Goal: Information Seeking & Learning: Learn about a topic

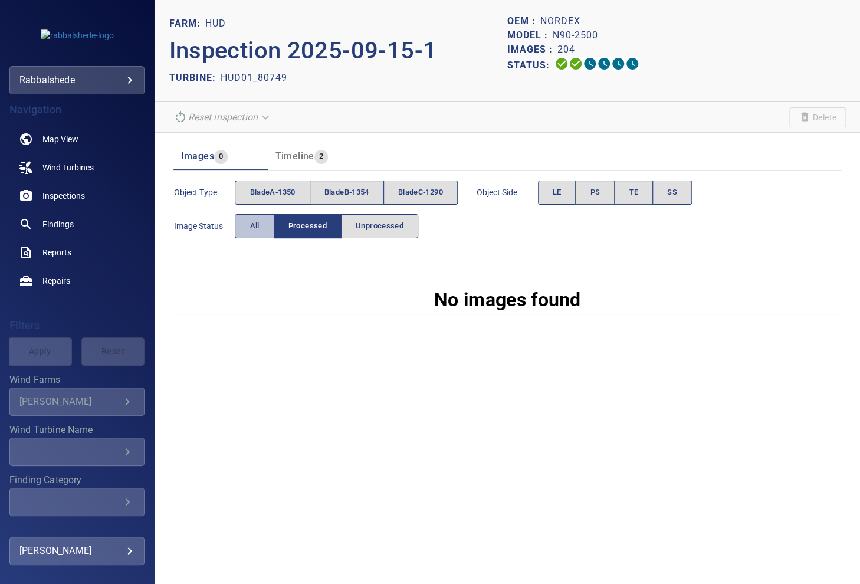
click at [242, 219] on button "All" at bounding box center [254, 226] width 39 height 24
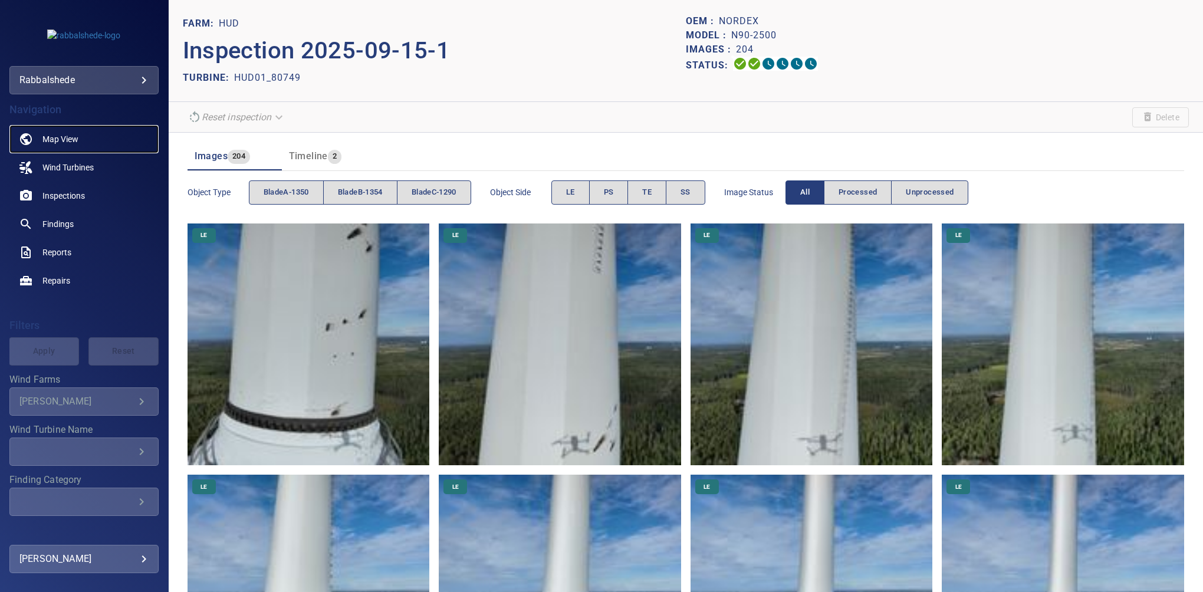
click at [57, 143] on span "Map View" at bounding box center [60, 139] width 36 height 12
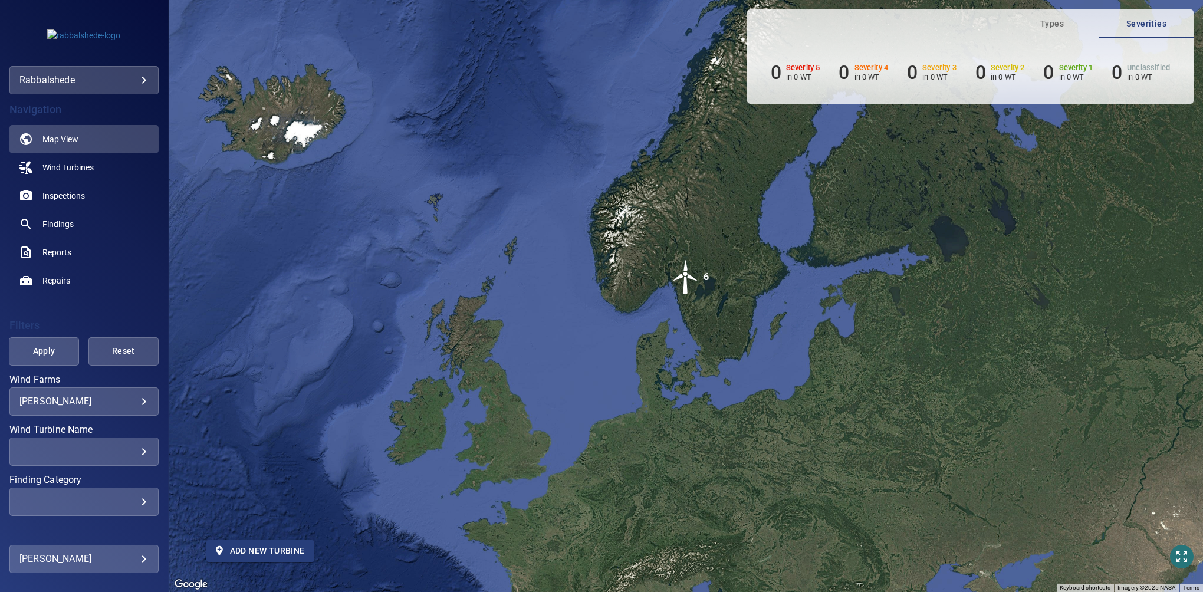
click at [254, 549] on span "Add new turbine" at bounding box center [260, 551] width 89 height 15
type input "*********"
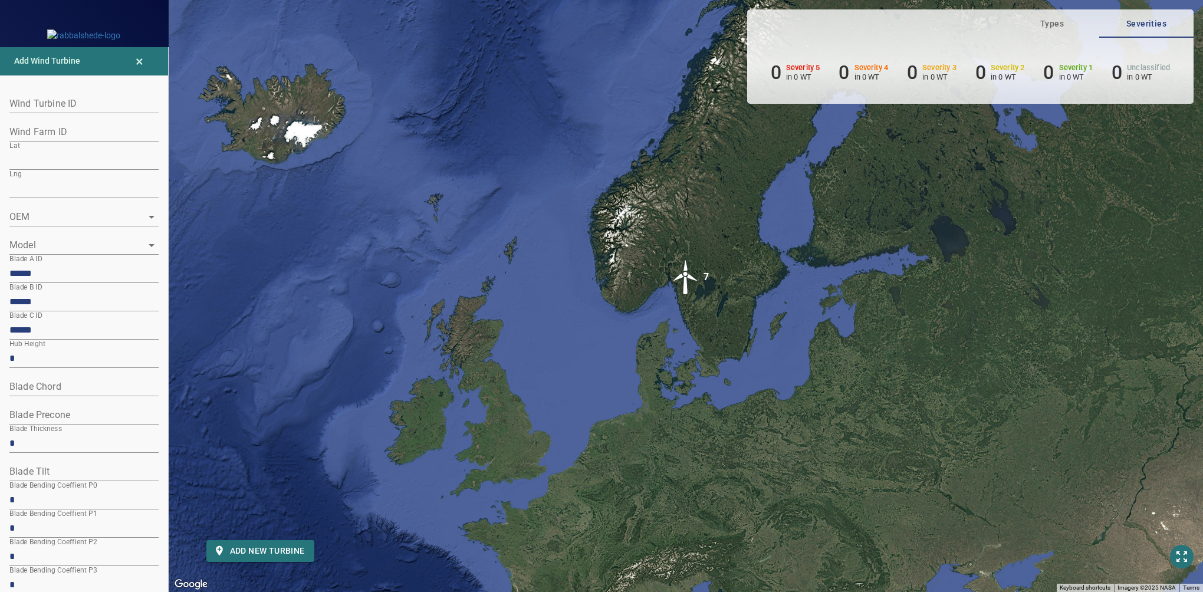
click at [145, 218] on icon "Open" at bounding box center [152, 217] width 14 height 14
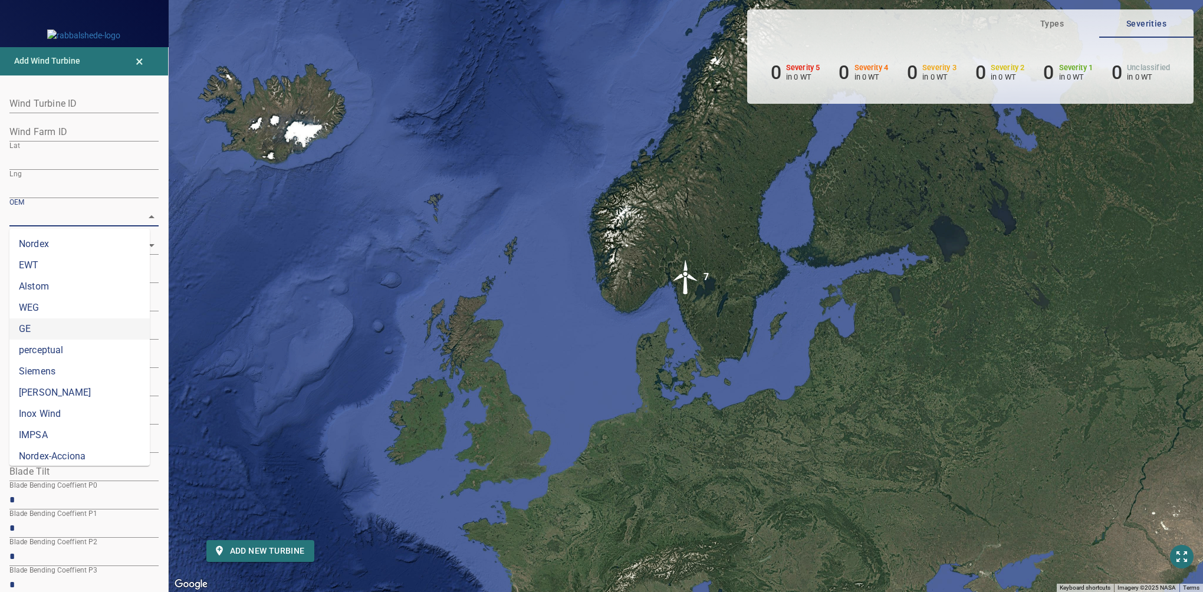
click at [115, 333] on li "GE" at bounding box center [79, 329] width 140 height 21
type input "**"
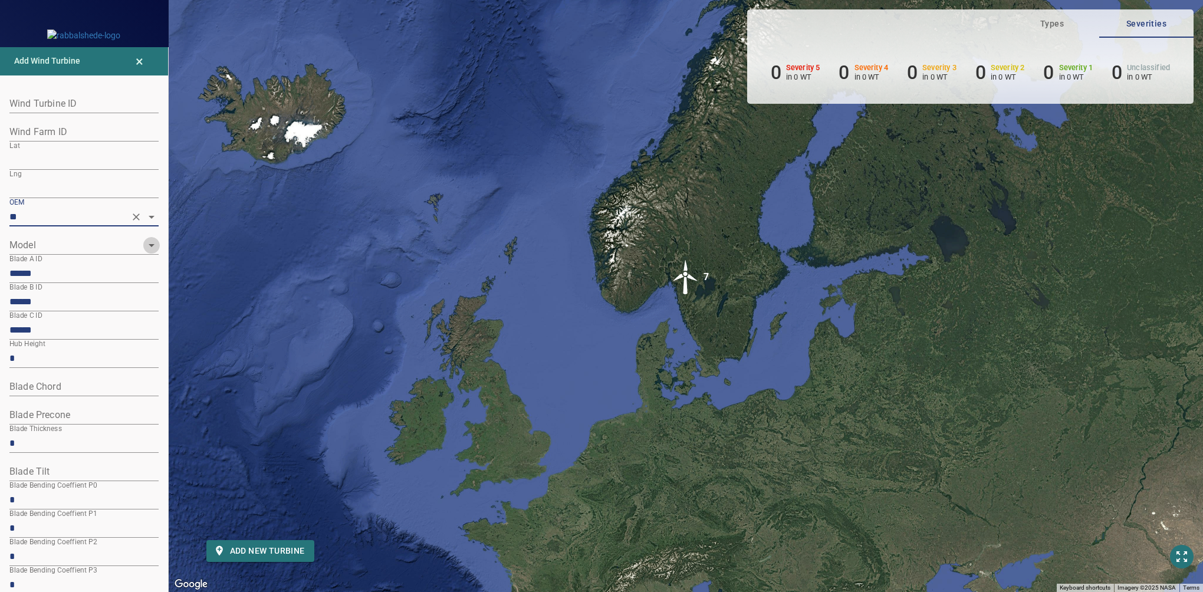
click at [149, 244] on icon "Open" at bounding box center [152, 245] width 6 height 3
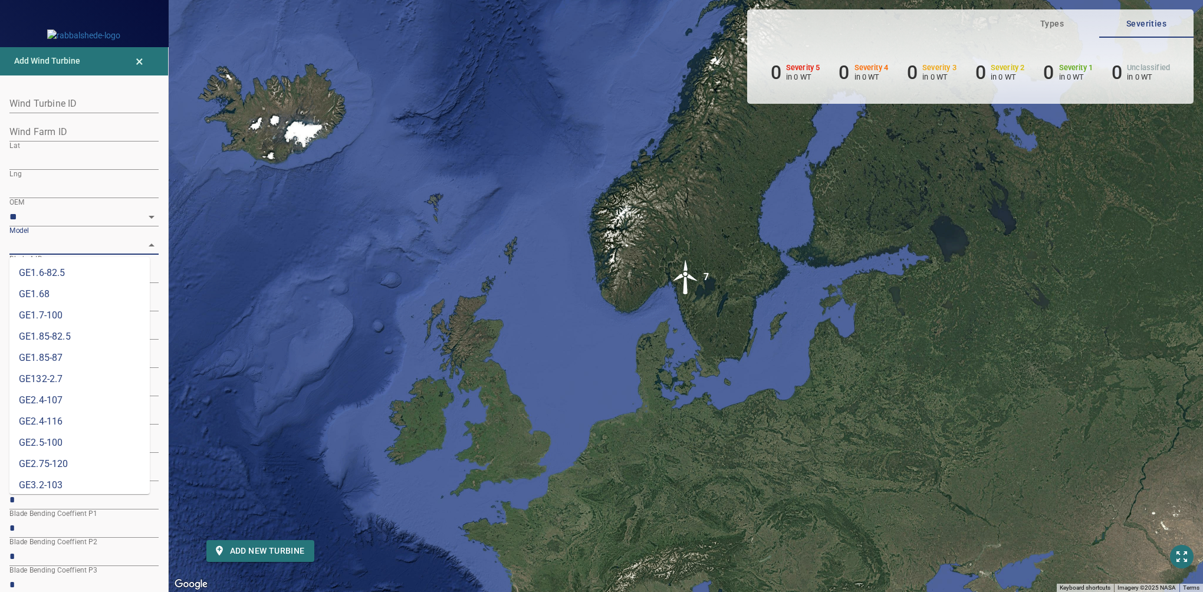
scroll to position [133, 0]
click at [58, 475] on li "GE3.2-103" at bounding box center [79, 478] width 140 height 21
type input "*********"
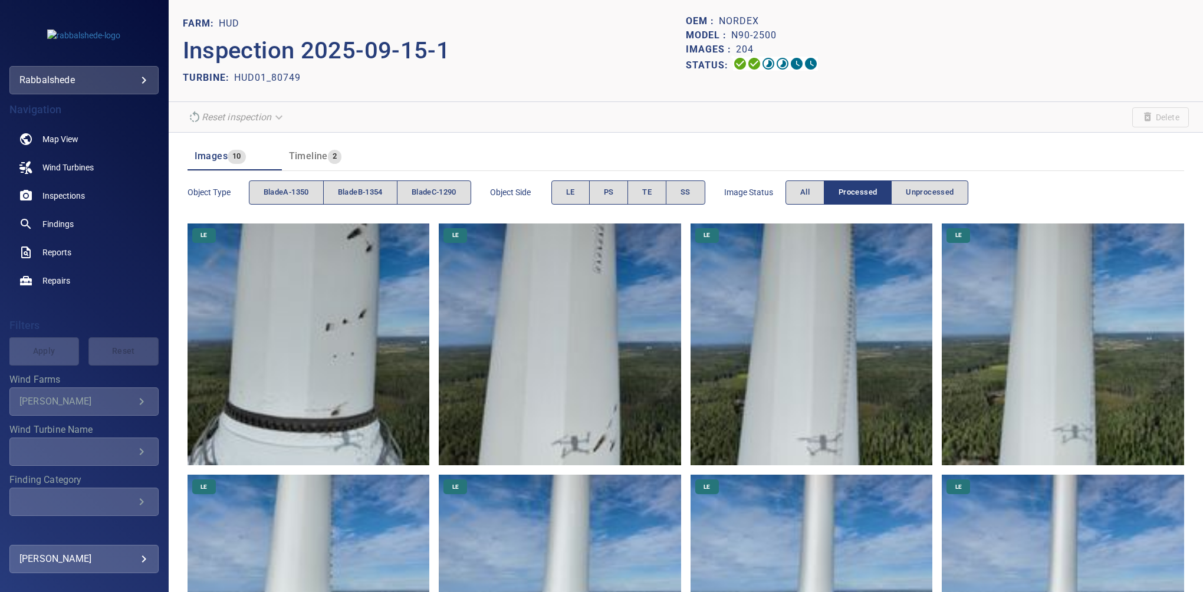
click at [73, 399] on div "Bratton" at bounding box center [76, 401] width 115 height 11
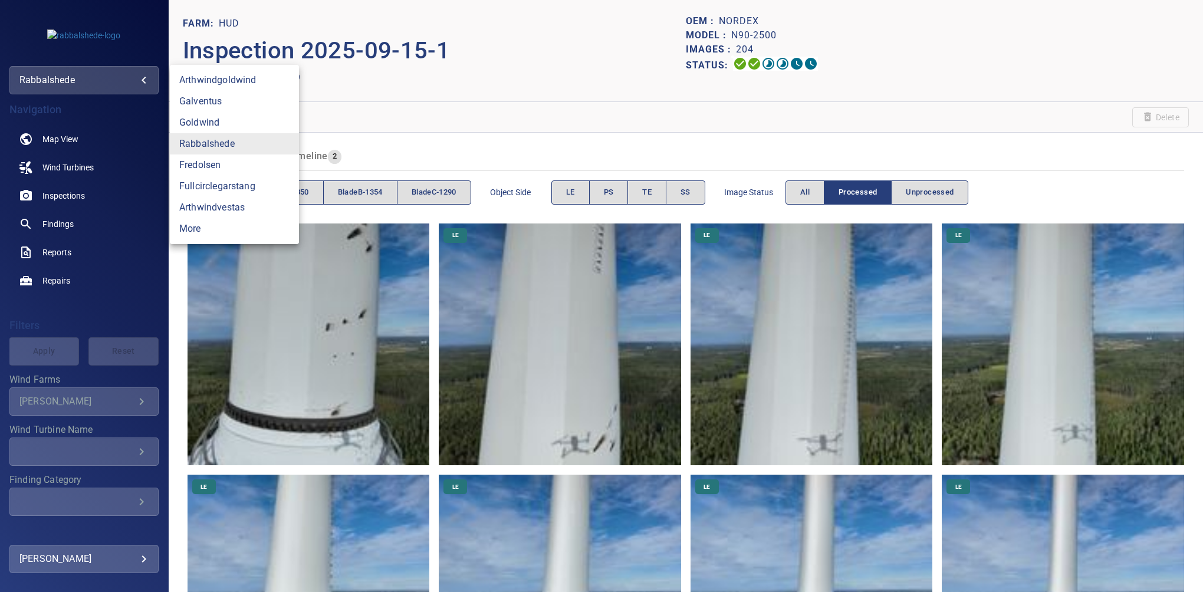
click at [67, 83] on body "**********" at bounding box center [601, 296] width 1203 height 592
click at [67, 83] on div at bounding box center [601, 296] width 1203 height 592
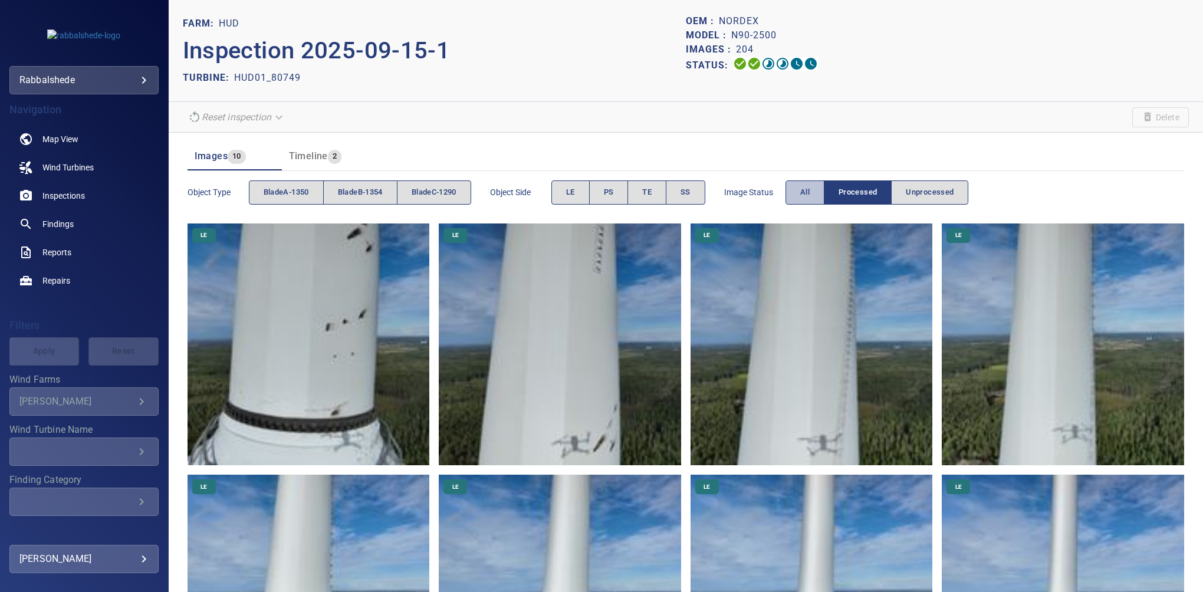
click at [805, 195] on span "All" at bounding box center [804, 193] width 9 height 14
click at [451, 195] on span "bladeC-1290" at bounding box center [434, 193] width 45 height 14
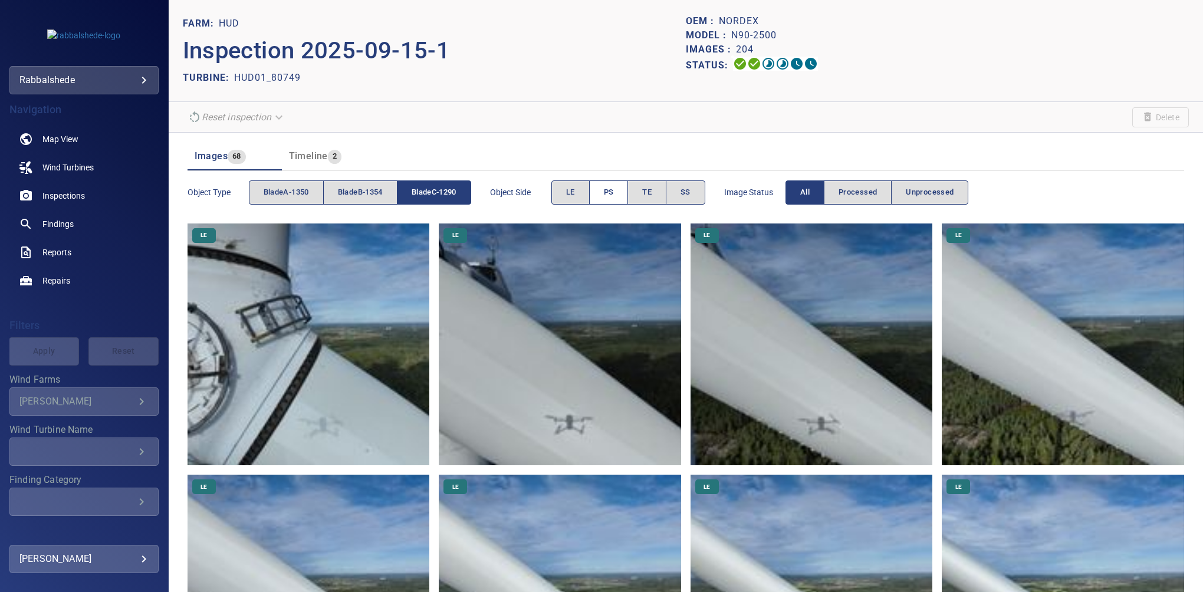
click at [621, 196] on button "PS" at bounding box center [609, 193] width 40 height 24
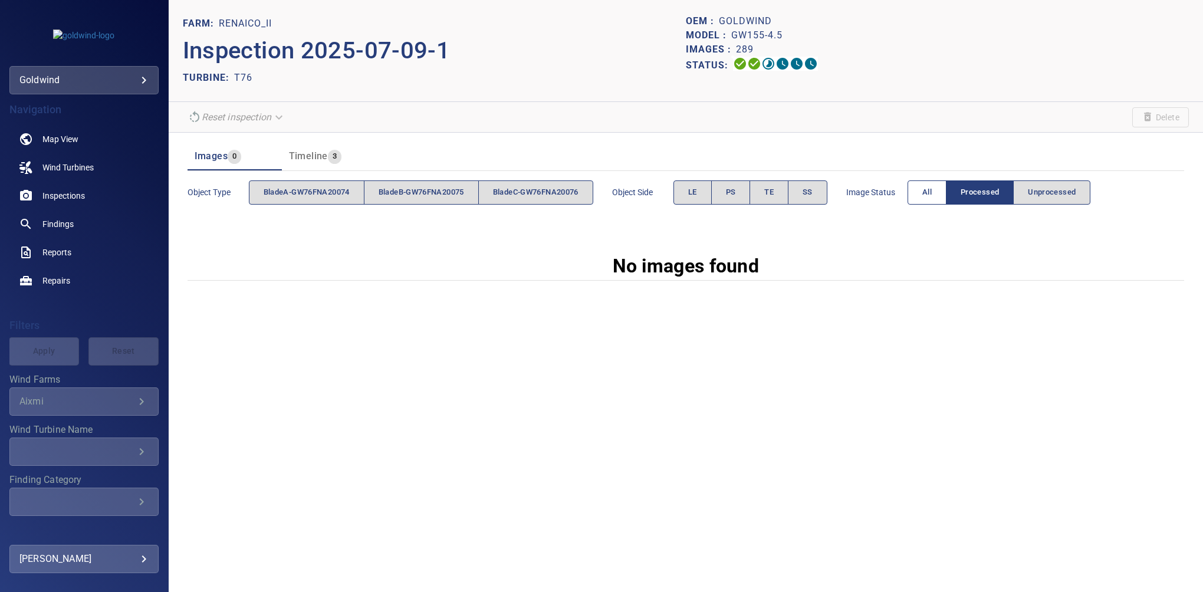
click at [859, 198] on span "All" at bounding box center [927, 193] width 9 height 14
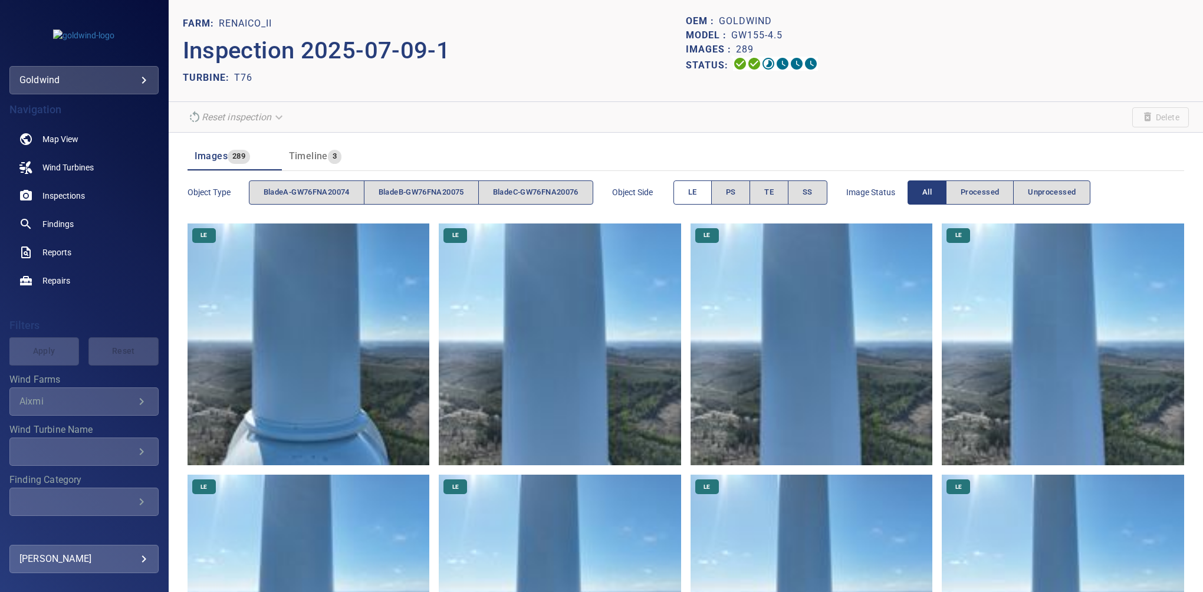
click at [688, 192] on button "LE" at bounding box center [693, 193] width 38 height 24
click at [536, 319] on img at bounding box center [560, 345] width 242 height 242
click at [697, 196] on span "LE" at bounding box center [692, 193] width 9 height 14
click at [408, 189] on span "bladeB-GW76FNA20075" at bounding box center [422, 193] width 86 height 14
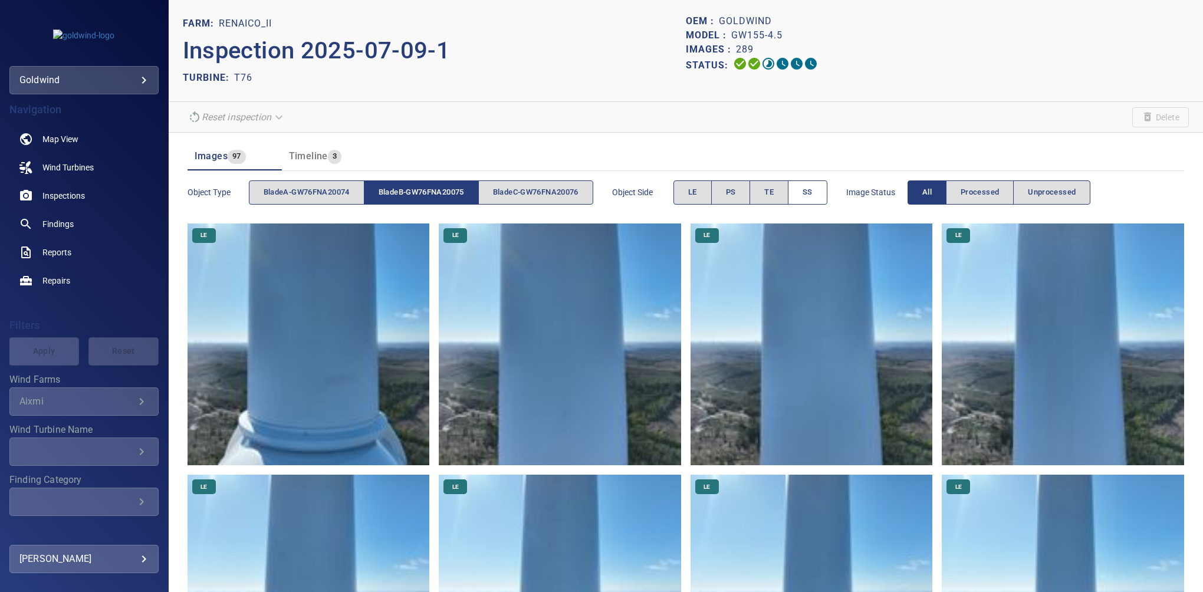
click at [809, 188] on span "SS" at bounding box center [808, 193] width 10 height 14
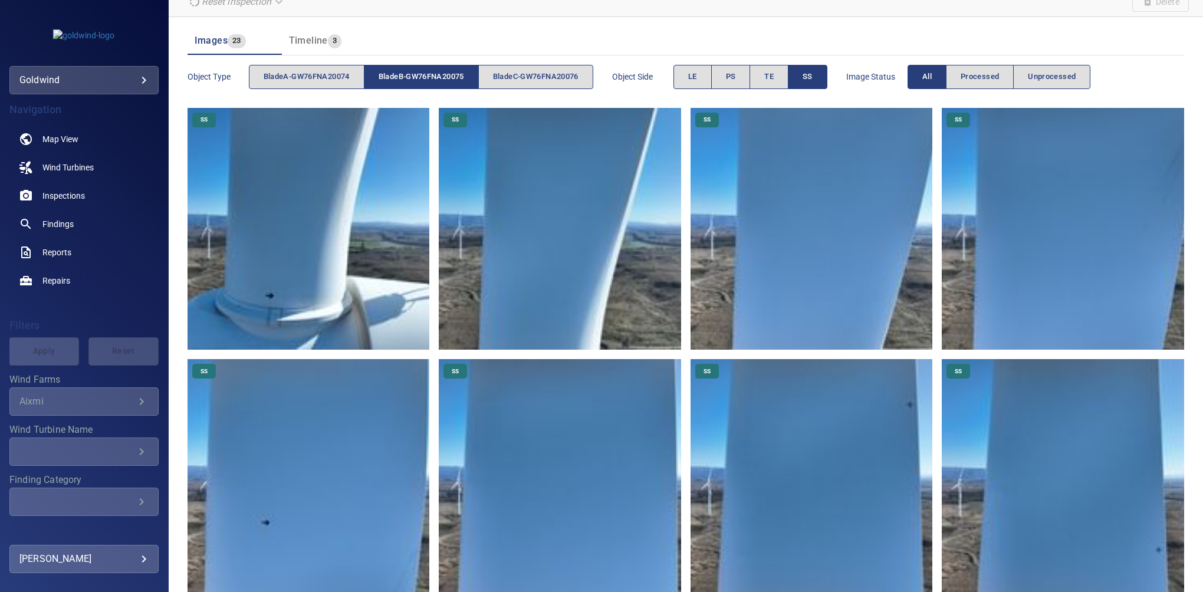
scroll to position [71, 0]
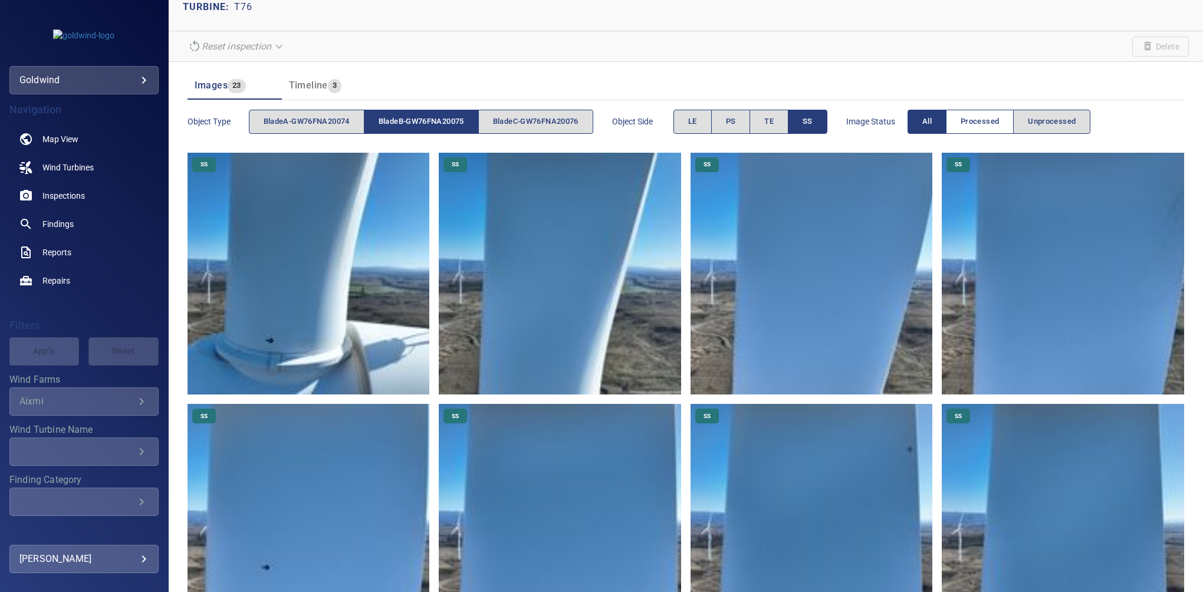
click at [859, 116] on span "Processed" at bounding box center [980, 122] width 38 height 14
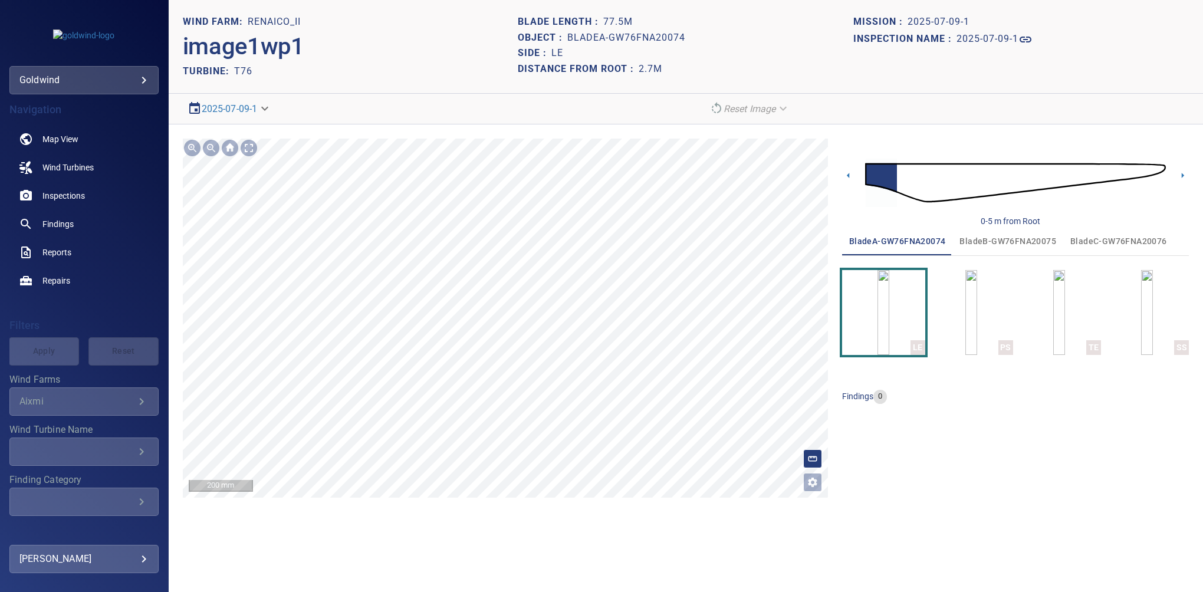
click at [150, 273] on main "**********" at bounding box center [601, 296] width 1203 height 592
click at [682, 0] on html "**********" at bounding box center [601, 296] width 1203 height 592
click at [849, 176] on icon at bounding box center [848, 175] width 12 height 12
click at [1183, 174] on icon at bounding box center [1183, 175] width 2 height 5
click at [1184, 178] on icon at bounding box center [1183, 175] width 12 height 12
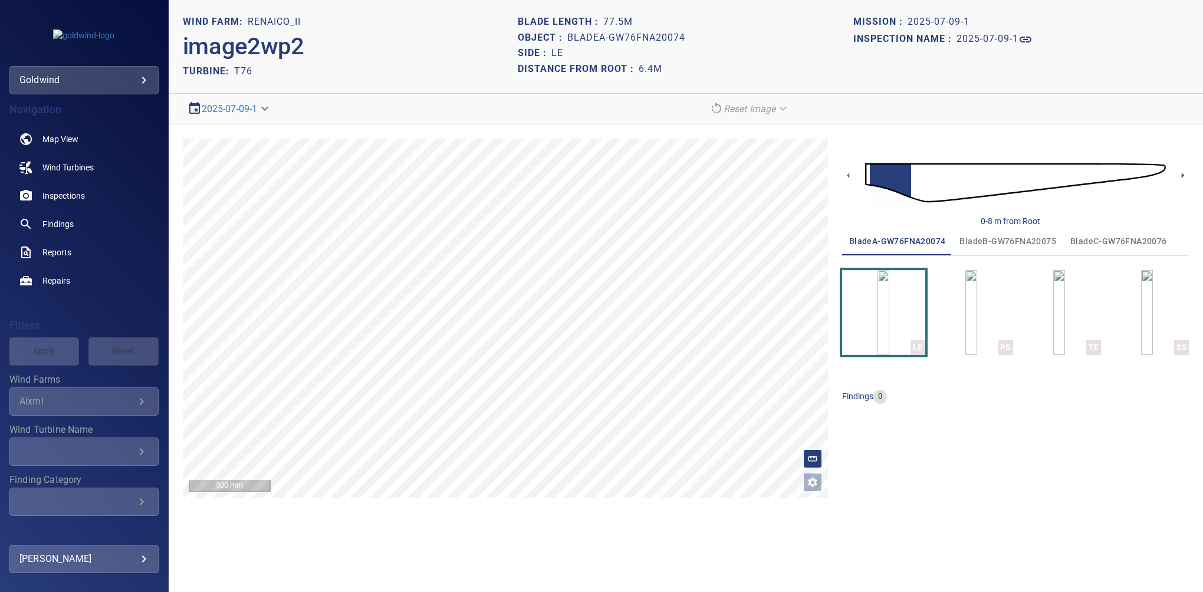
click at [1178, 172] on icon at bounding box center [1183, 175] width 12 height 12
click at [816, 481] on icon "Open image filters and tagging options" at bounding box center [813, 483] width 12 height 12
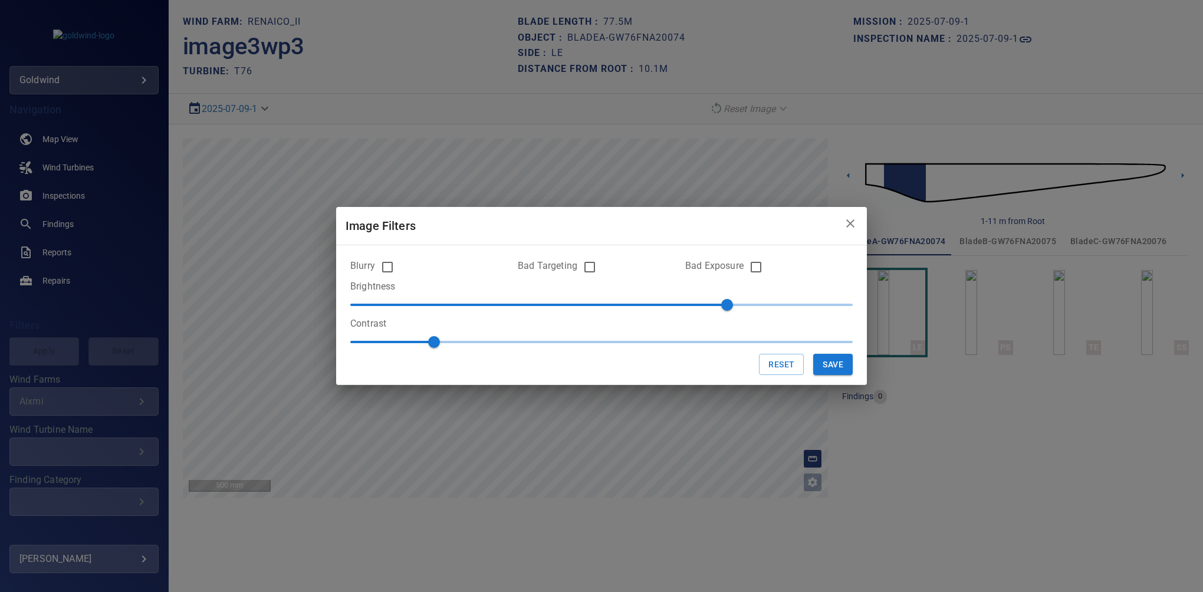
click at [854, 225] on icon "close" at bounding box center [851, 223] width 14 height 14
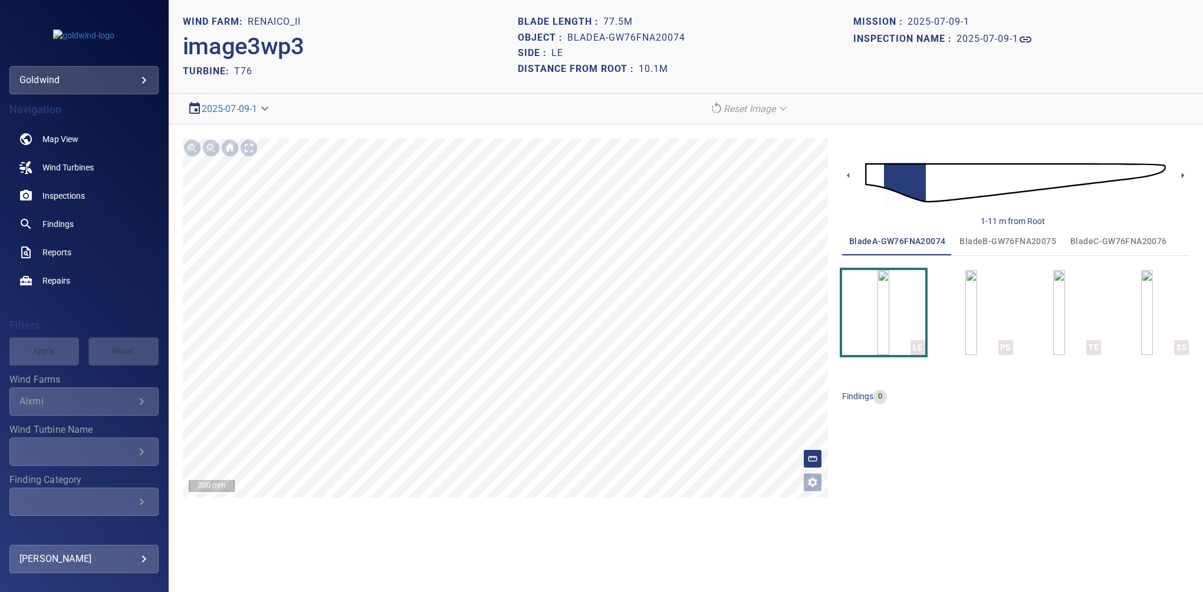
click at [1184, 172] on icon at bounding box center [1183, 175] width 12 height 12
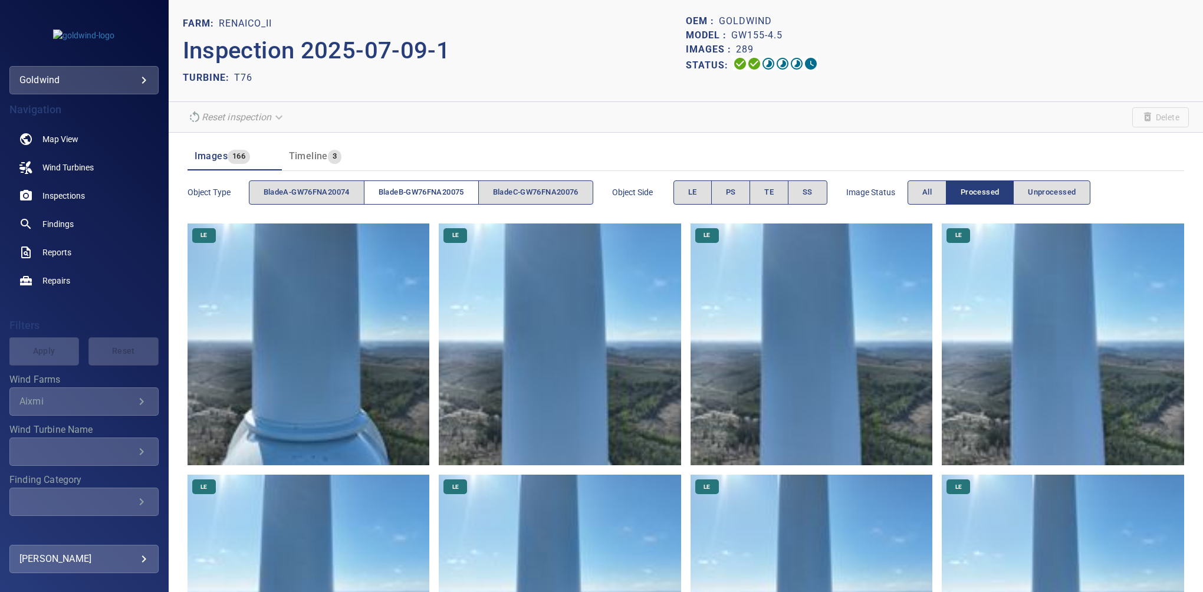
click at [445, 196] on span "bladeB-GW76FNA20075" at bounding box center [422, 193] width 86 height 14
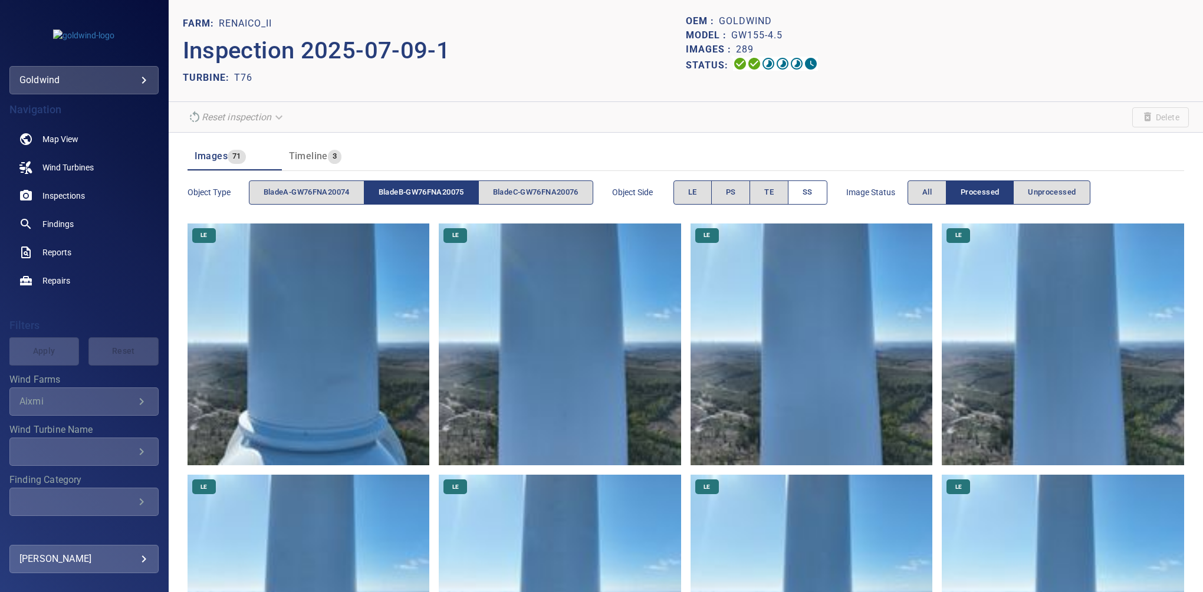
click at [823, 191] on button "SS" at bounding box center [808, 193] width 40 height 24
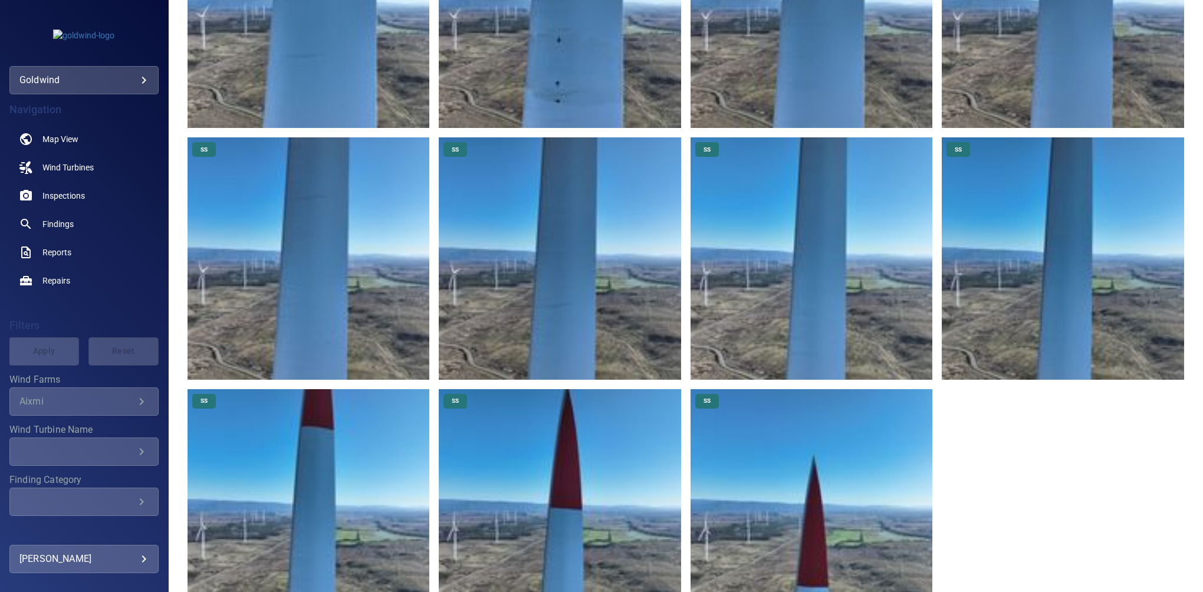
scroll to position [1147, 0]
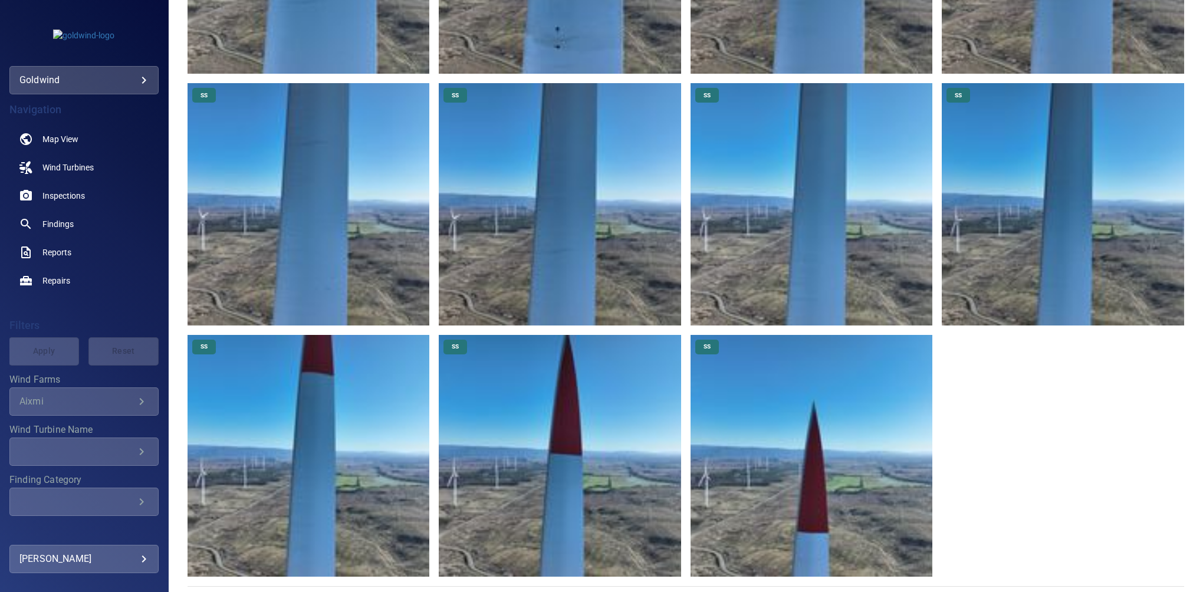
click at [493, 393] on img at bounding box center [560, 456] width 242 height 242
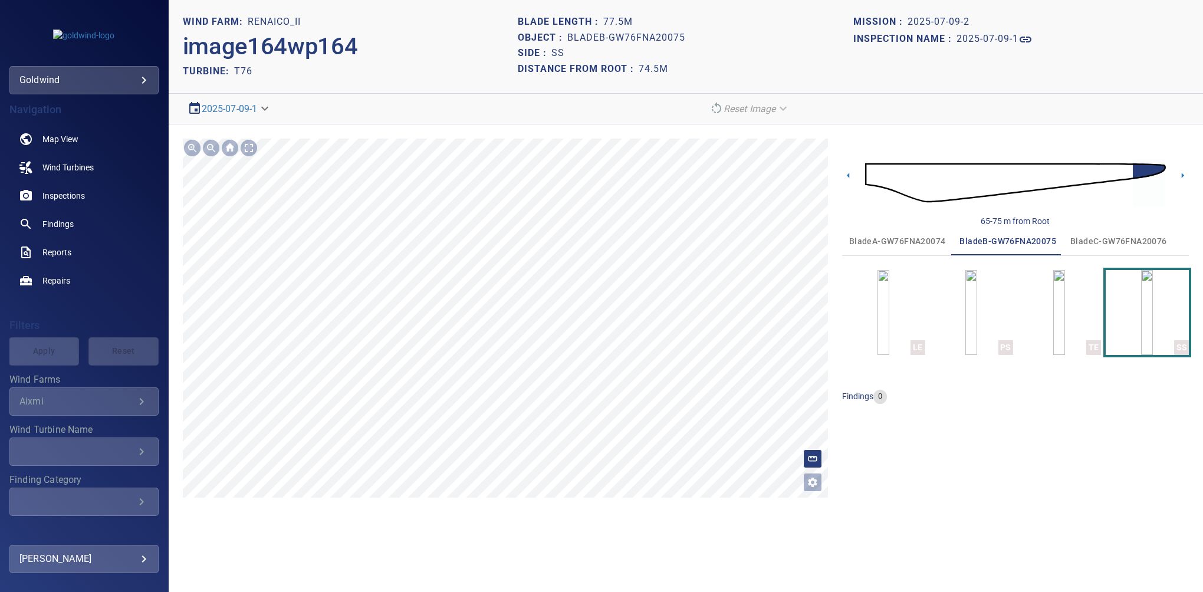
click at [805, 481] on button "Open image filters and tagging options" at bounding box center [812, 482] width 19 height 19
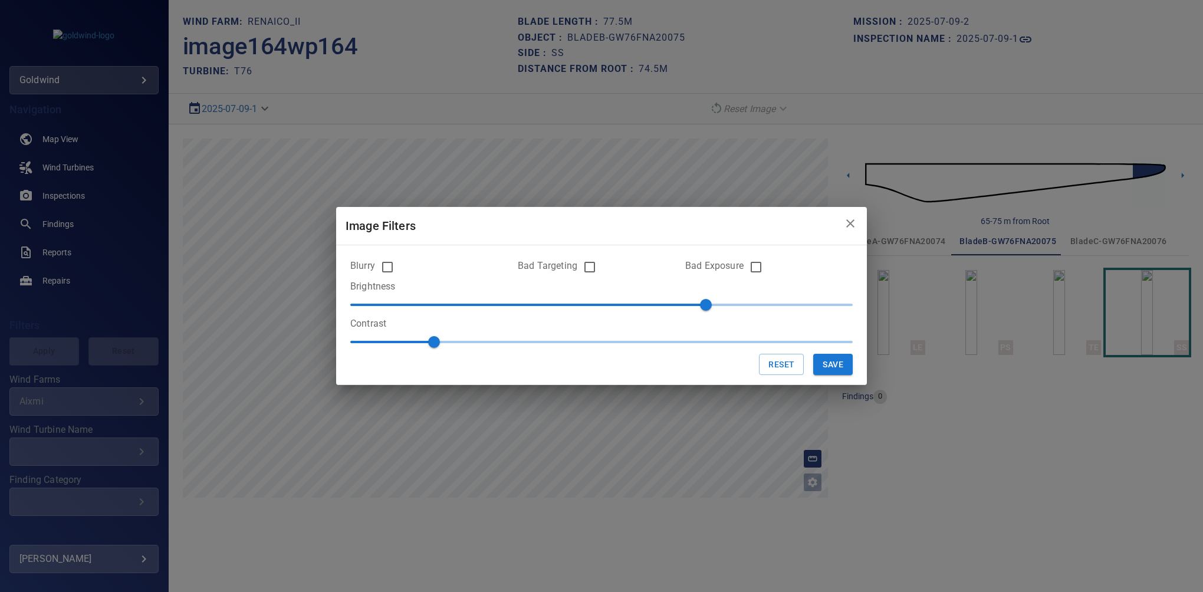
click at [852, 228] on icon "close" at bounding box center [851, 223] width 14 height 14
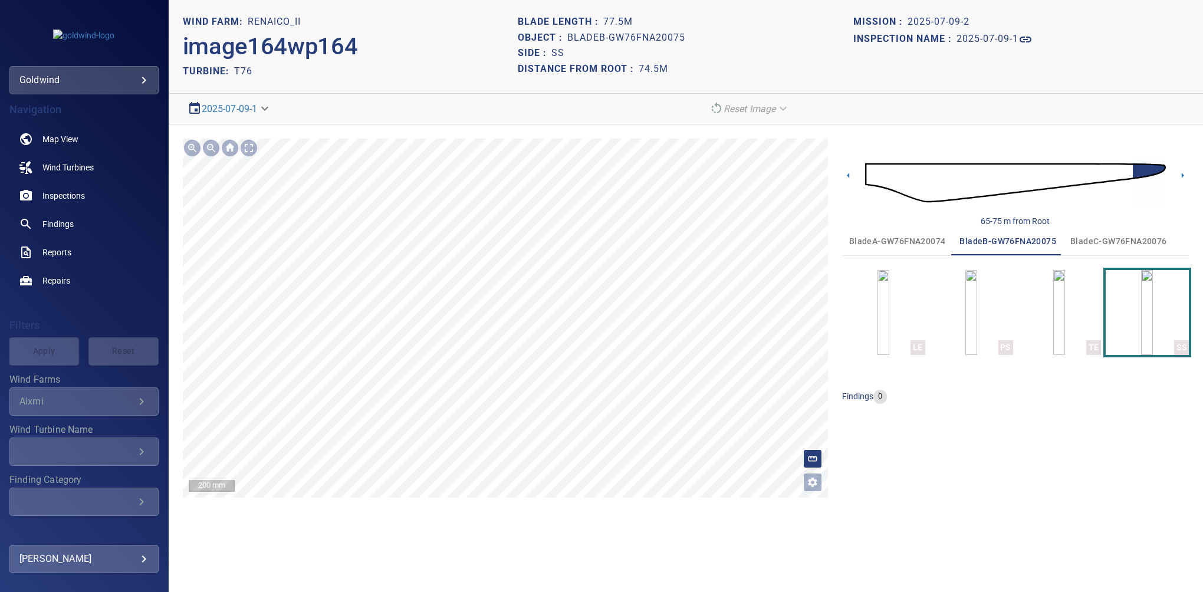
click at [809, 479] on icon "Open image filters and tagging options" at bounding box center [813, 483] width 12 height 12
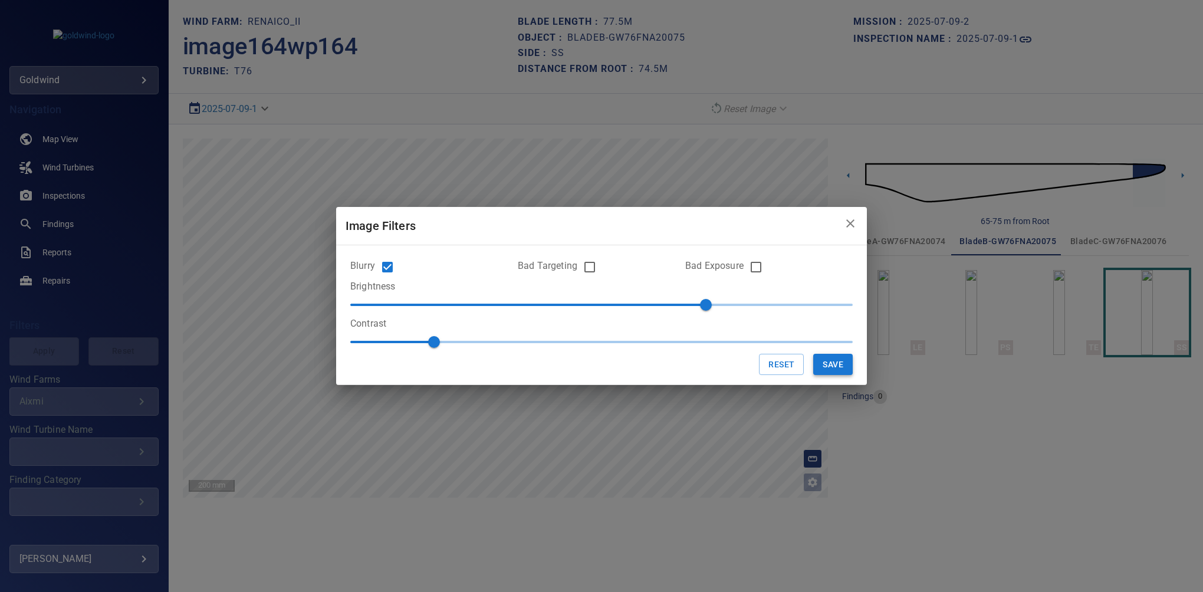
click at [825, 362] on button "Save" at bounding box center [833, 365] width 40 height 22
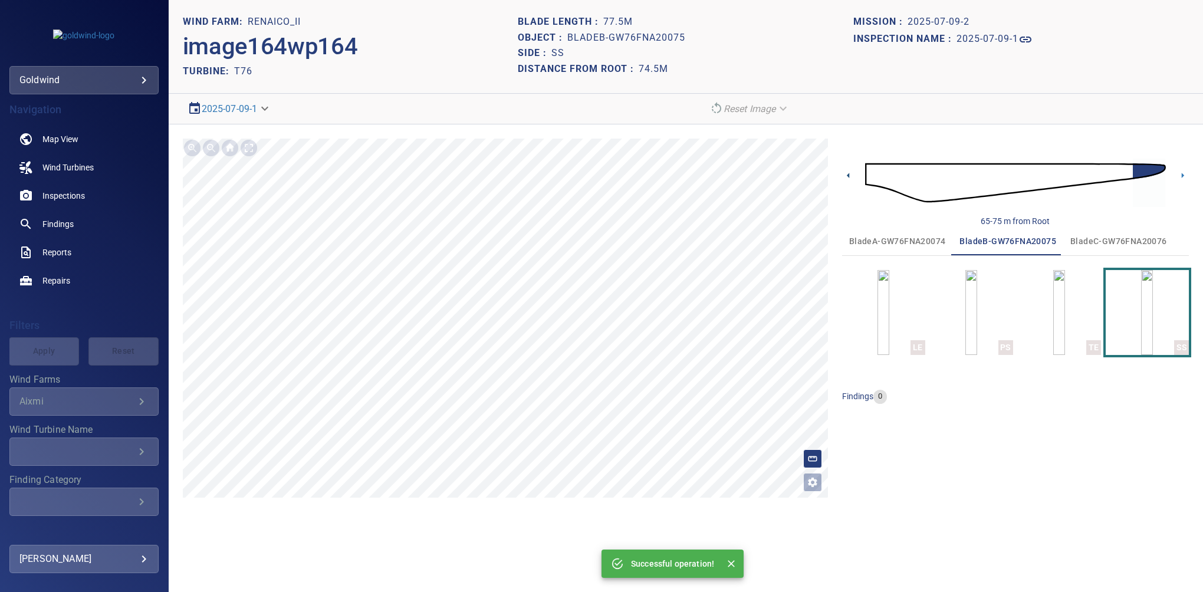
click at [846, 172] on icon at bounding box center [848, 175] width 12 height 12
click at [478, 592] on html "**********" at bounding box center [601, 296] width 1203 height 592
click at [815, 473] on button "Open image filters and tagging options" at bounding box center [812, 482] width 19 height 19
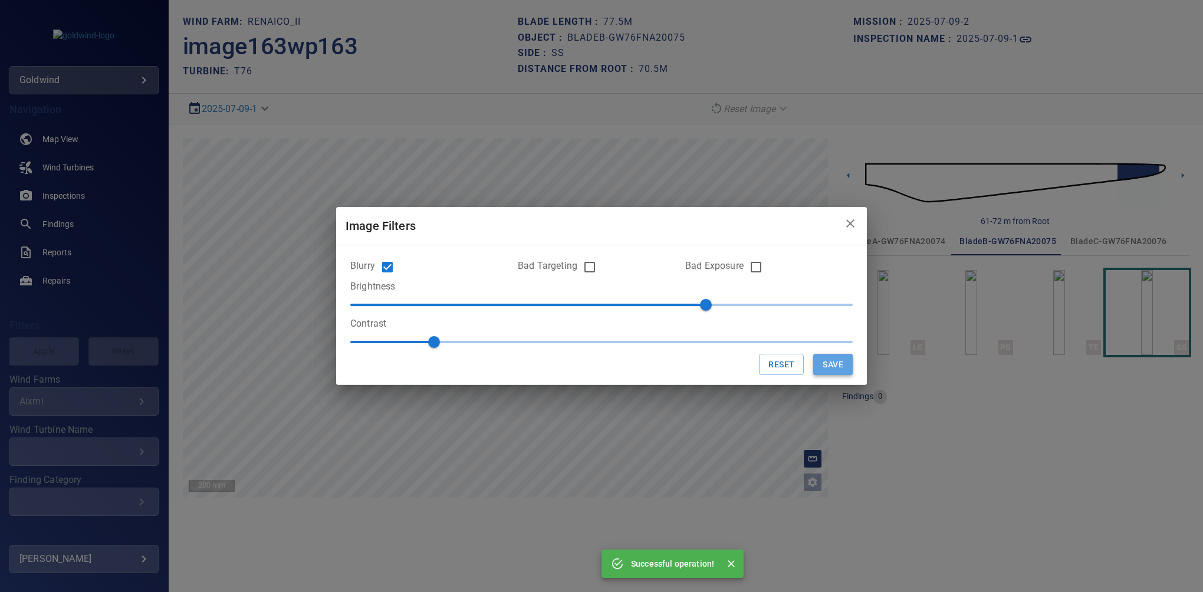
click at [817, 362] on button "Save" at bounding box center [833, 365] width 40 height 22
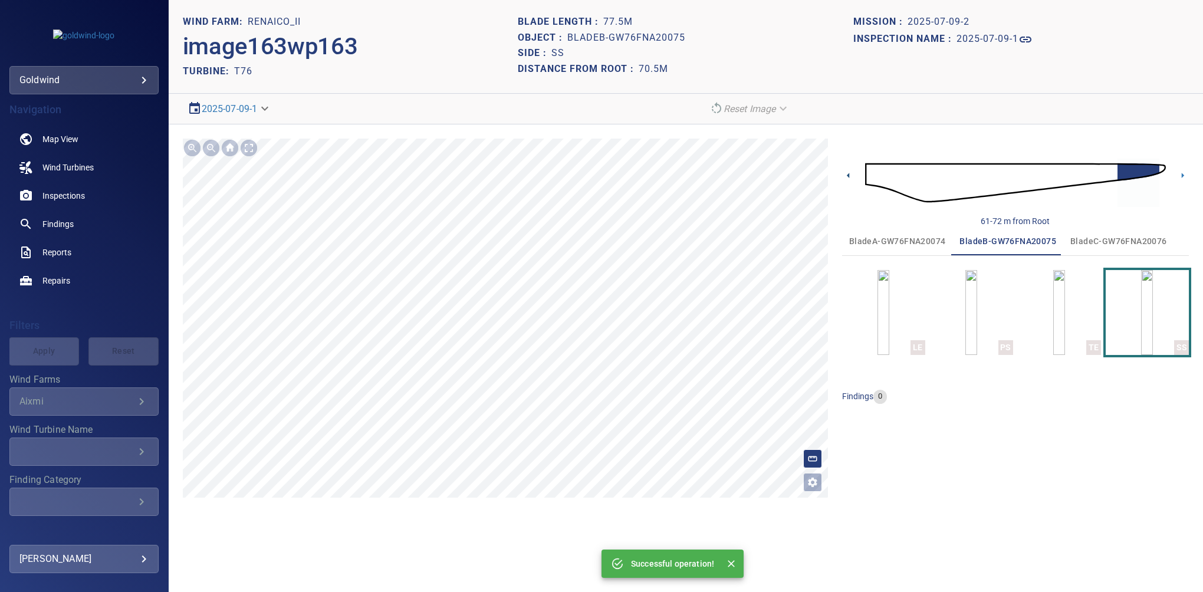
click at [846, 172] on icon at bounding box center [848, 175] width 12 height 12
click at [487, 592] on html "**********" at bounding box center [601, 296] width 1203 height 592
click at [805, 475] on button "Open image filters and tagging options" at bounding box center [812, 482] width 19 height 19
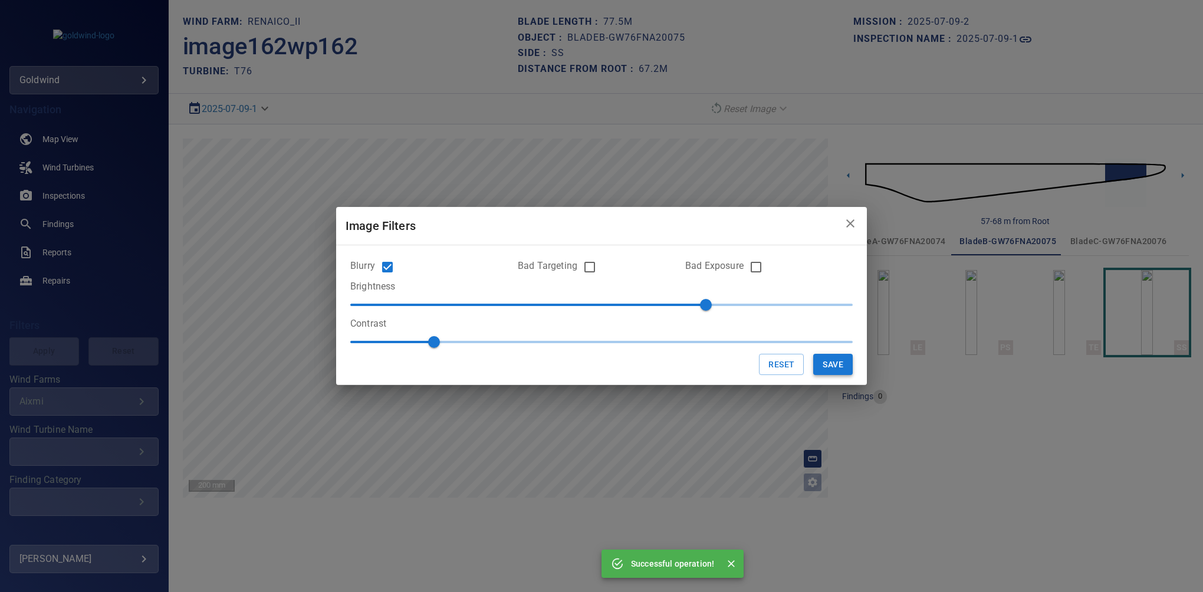
click at [829, 363] on button "Save" at bounding box center [833, 365] width 40 height 22
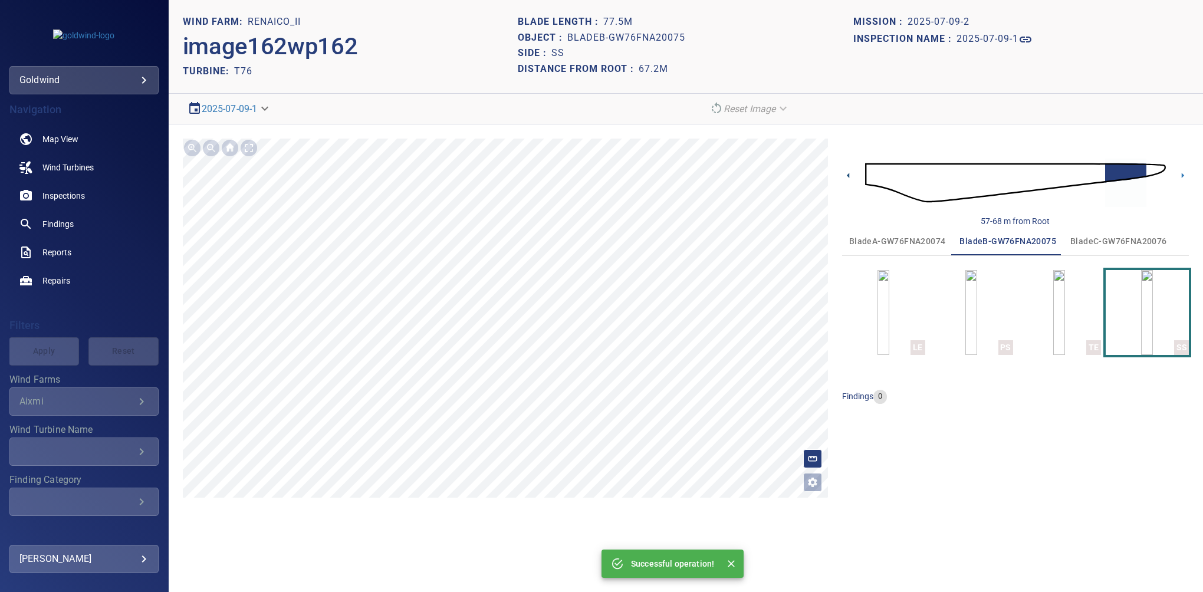
click at [846, 176] on icon at bounding box center [848, 175] width 12 height 12
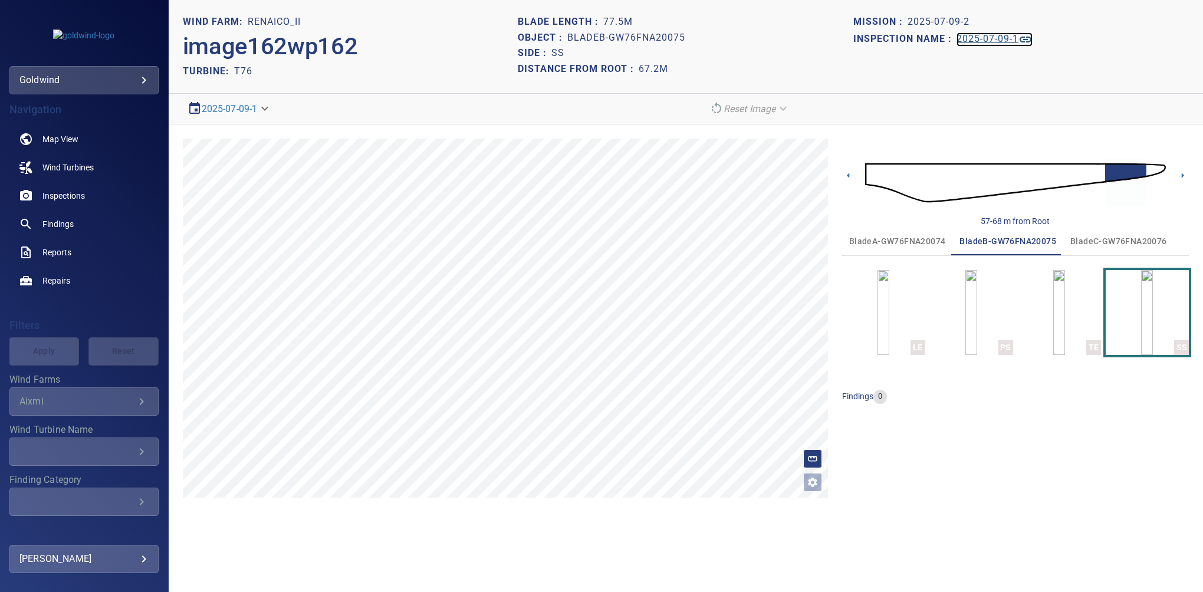
click at [977, 40] on h1 "2025-07-09-1" at bounding box center [988, 39] width 62 height 11
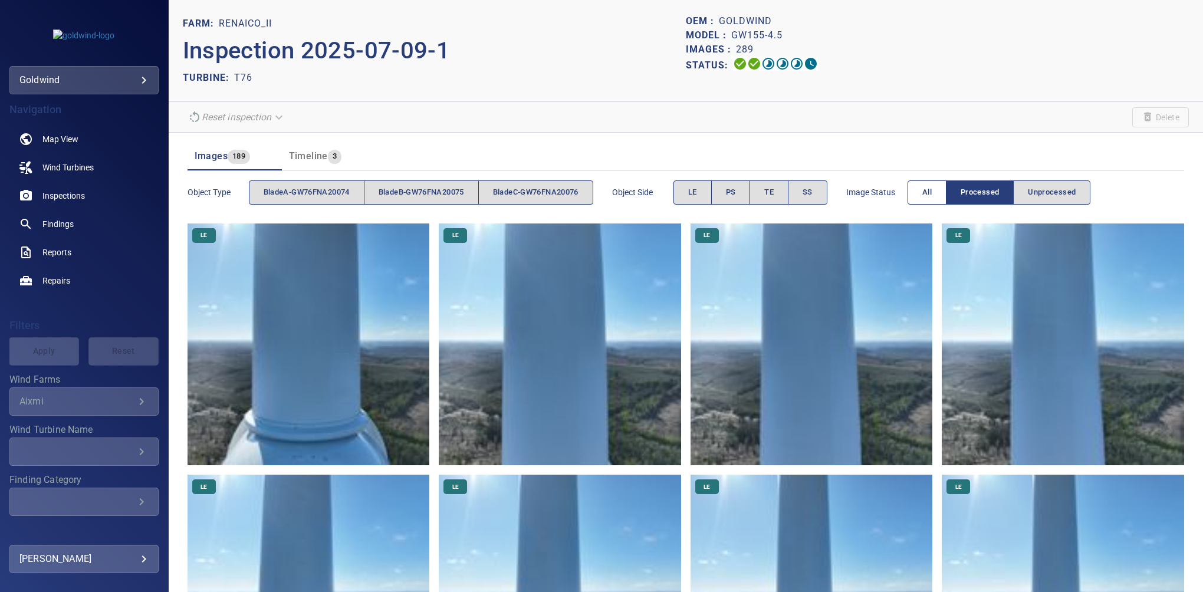
click at [930, 196] on span "All" at bounding box center [927, 193] width 9 height 14
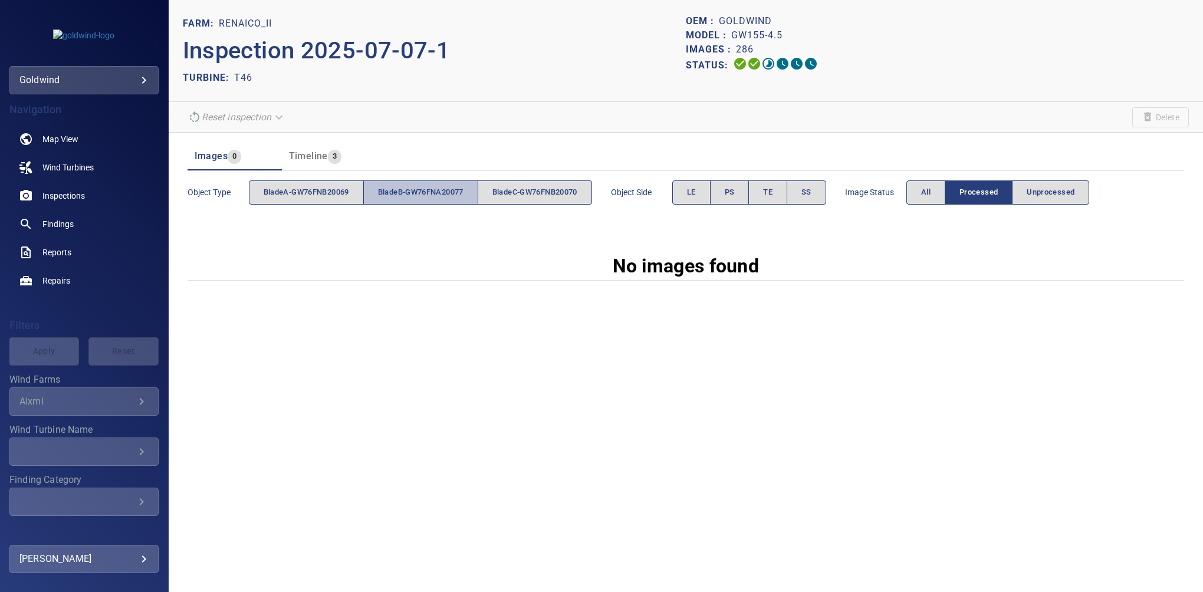
click at [425, 194] on span "bladeB-GW76FNA20077" at bounding box center [421, 193] width 86 height 14
click at [695, 189] on span "LE" at bounding box center [691, 193] width 9 height 14
click at [939, 194] on button "All" at bounding box center [926, 193] width 39 height 24
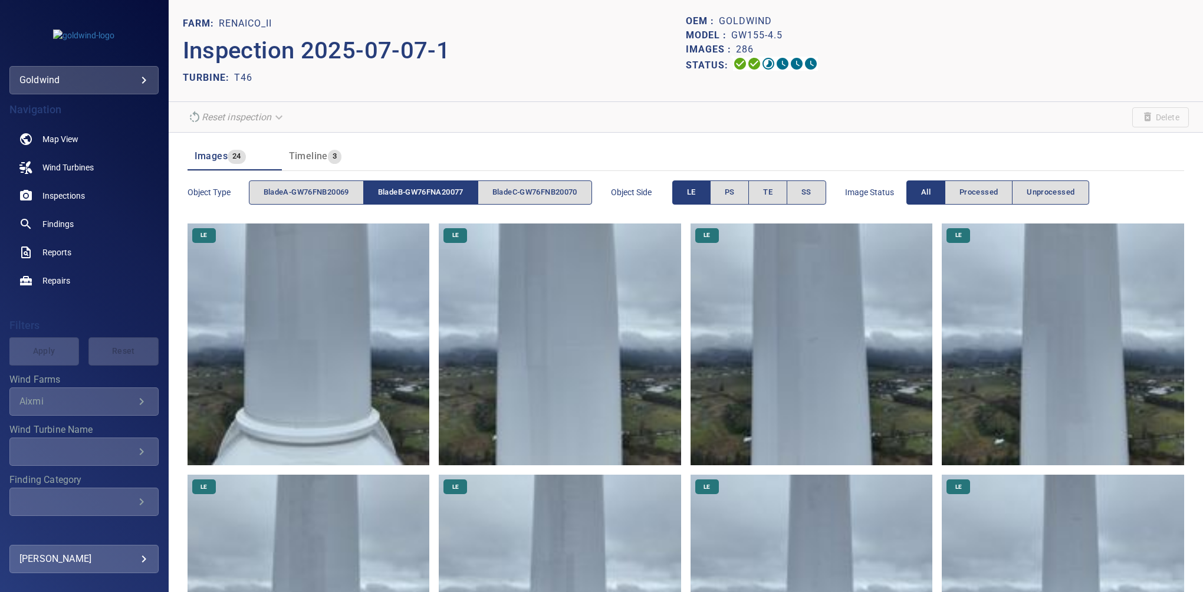
scroll to position [198, 0]
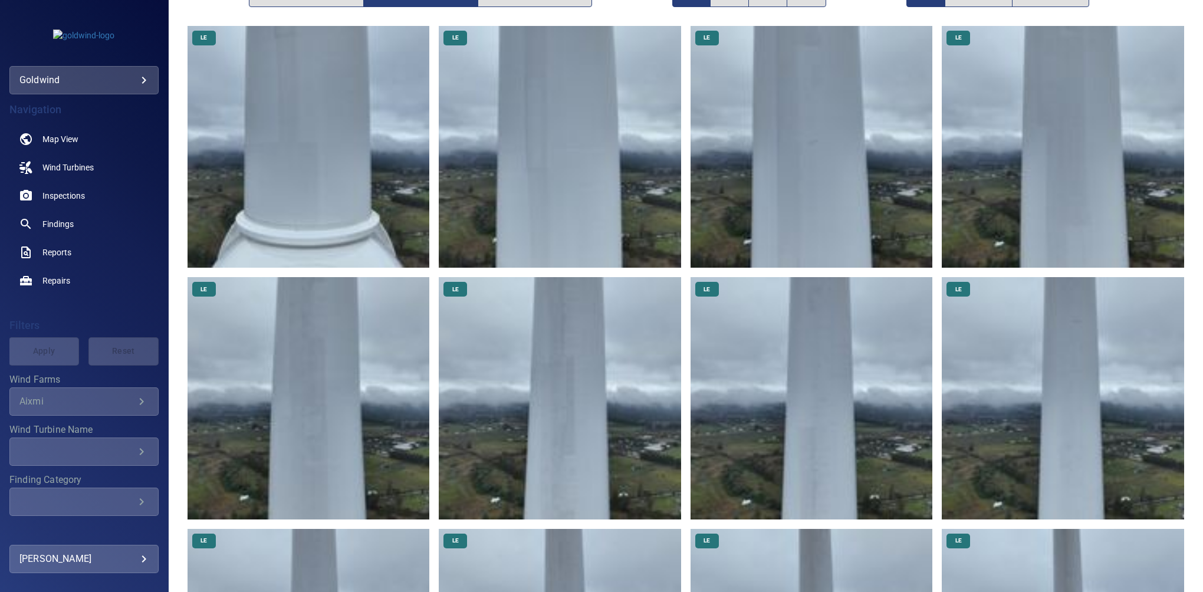
click at [828, 411] on img at bounding box center [812, 398] width 242 height 242
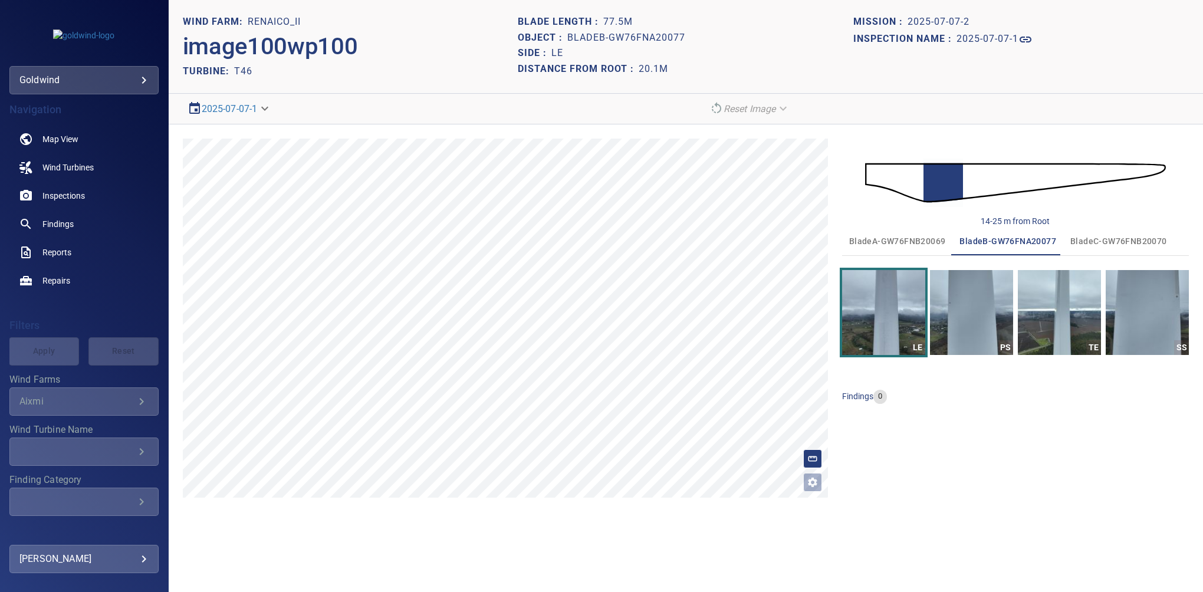
click at [862, 168] on div "14-25 m from Root" at bounding box center [1015, 183] width 347 height 88
click at [970, 186] on img at bounding box center [1015, 182] width 301 height 73
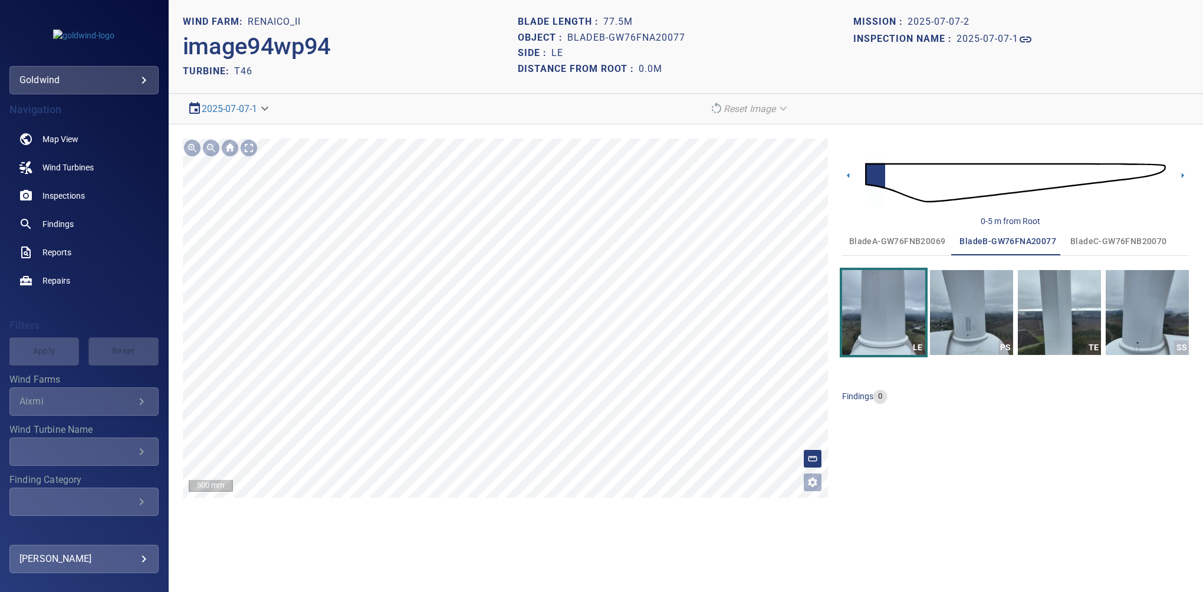
click at [522, 576] on section "**********" at bounding box center [686, 296] width 1035 height 592
click at [918, 182] on img at bounding box center [1015, 182] width 301 height 73
click at [920, 182] on img at bounding box center [1015, 182] width 301 height 73
click at [1181, 175] on icon at bounding box center [1183, 175] width 12 height 12
click at [1182, 175] on icon at bounding box center [1183, 175] width 2 height 5
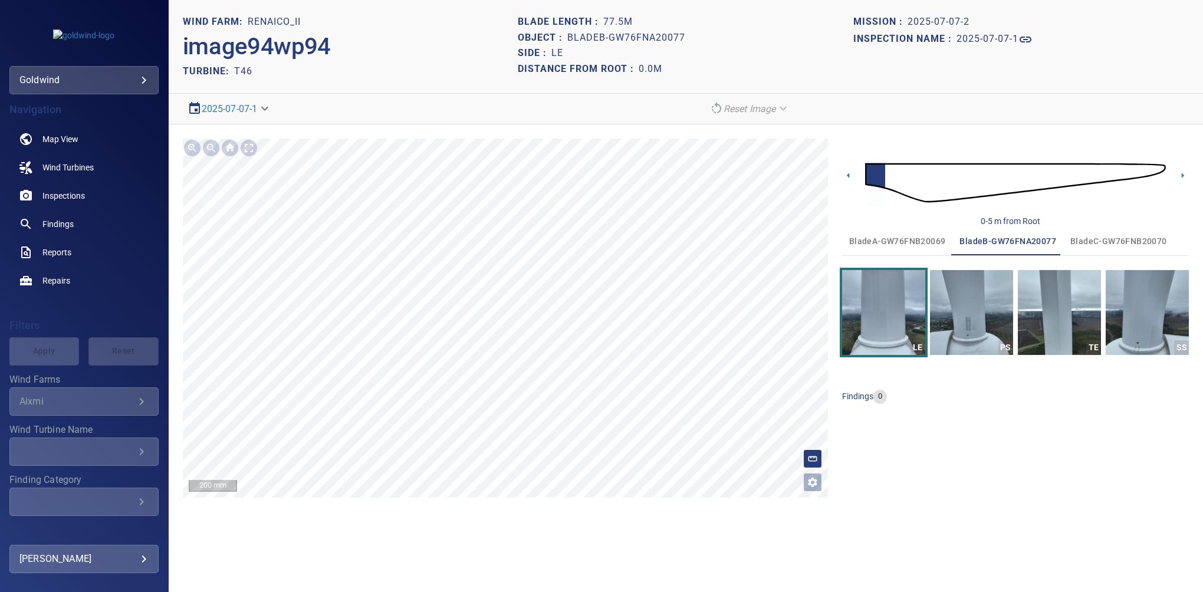
click at [972, 182] on img at bounding box center [1015, 182] width 301 height 73
click at [958, 178] on img at bounding box center [1015, 182] width 301 height 73
click at [1013, 179] on img at bounding box center [1015, 182] width 301 height 73
click at [1187, 176] on icon at bounding box center [1183, 175] width 12 height 12
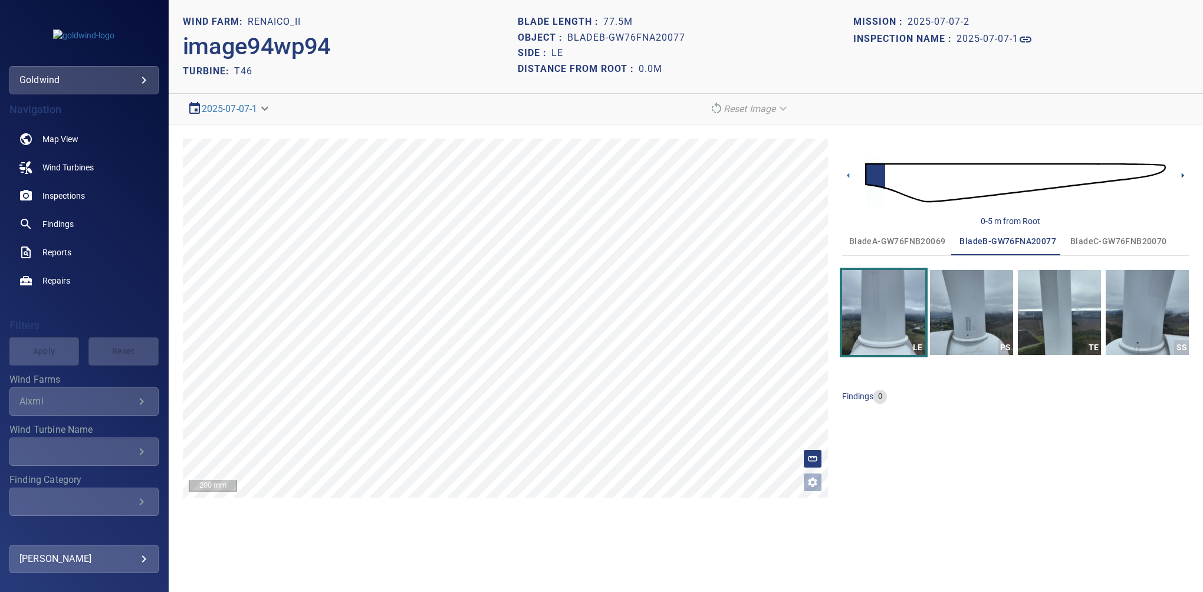
click at [1183, 172] on icon at bounding box center [1183, 175] width 12 height 12
click at [973, 40] on h1 "2025-07-07-1" at bounding box center [988, 39] width 62 height 11
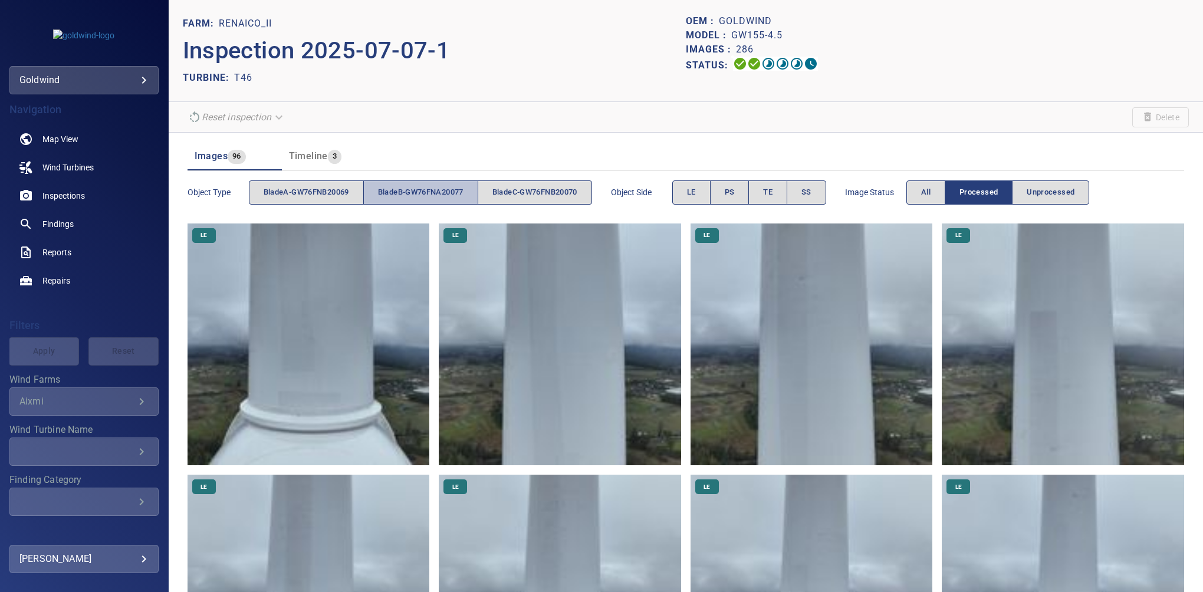
click at [434, 196] on span "bladeB-GW76FNA20077" at bounding box center [421, 193] width 86 height 14
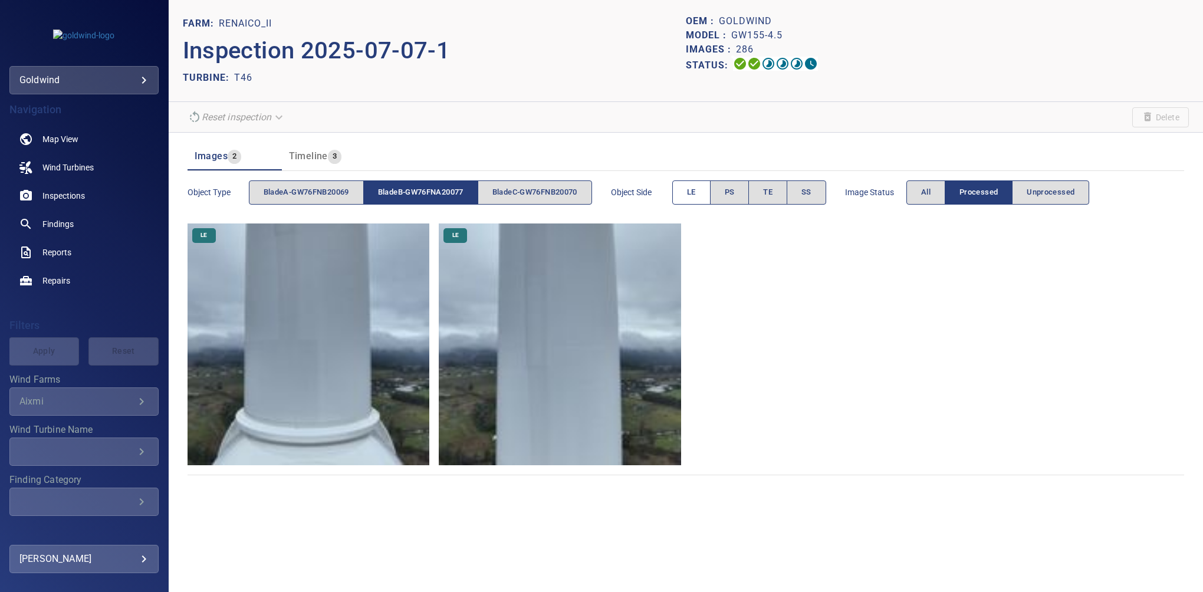
click at [696, 196] on span "LE" at bounding box center [691, 193] width 9 height 14
click at [920, 184] on button "All" at bounding box center [926, 193] width 39 height 24
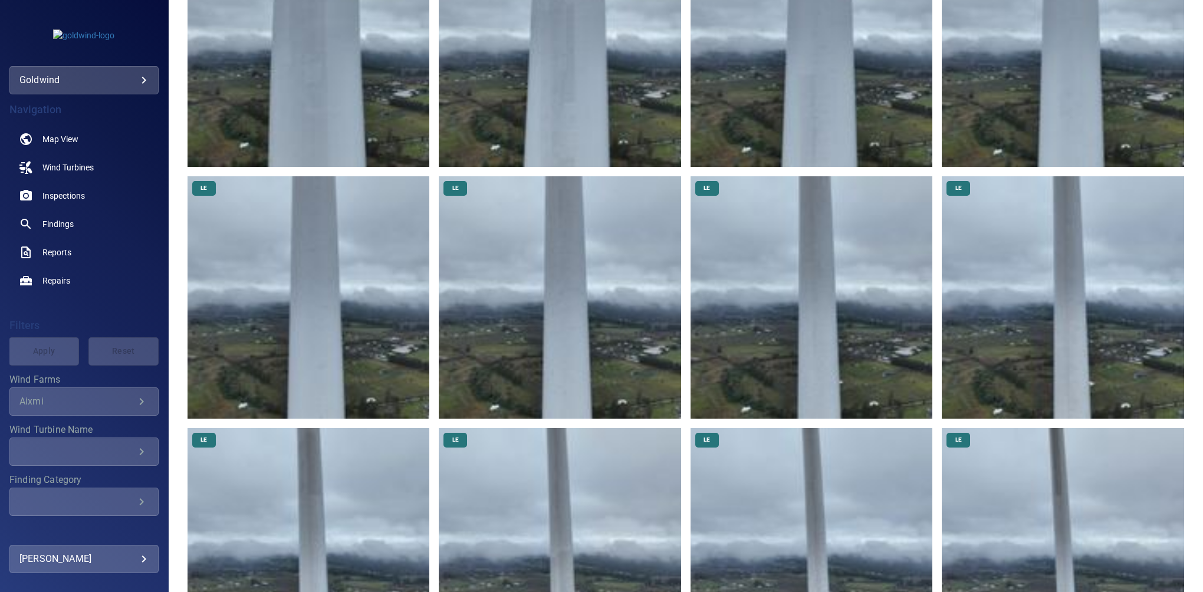
scroll to position [583, 0]
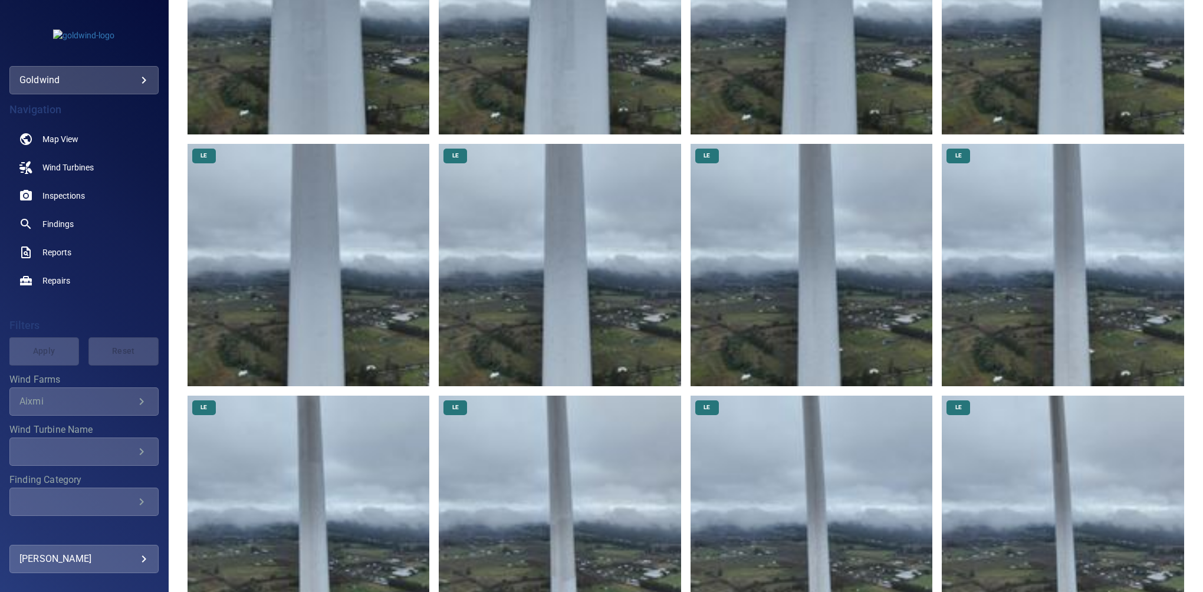
click at [800, 261] on img at bounding box center [812, 265] width 242 height 242
